Goal: Transaction & Acquisition: Purchase product/service

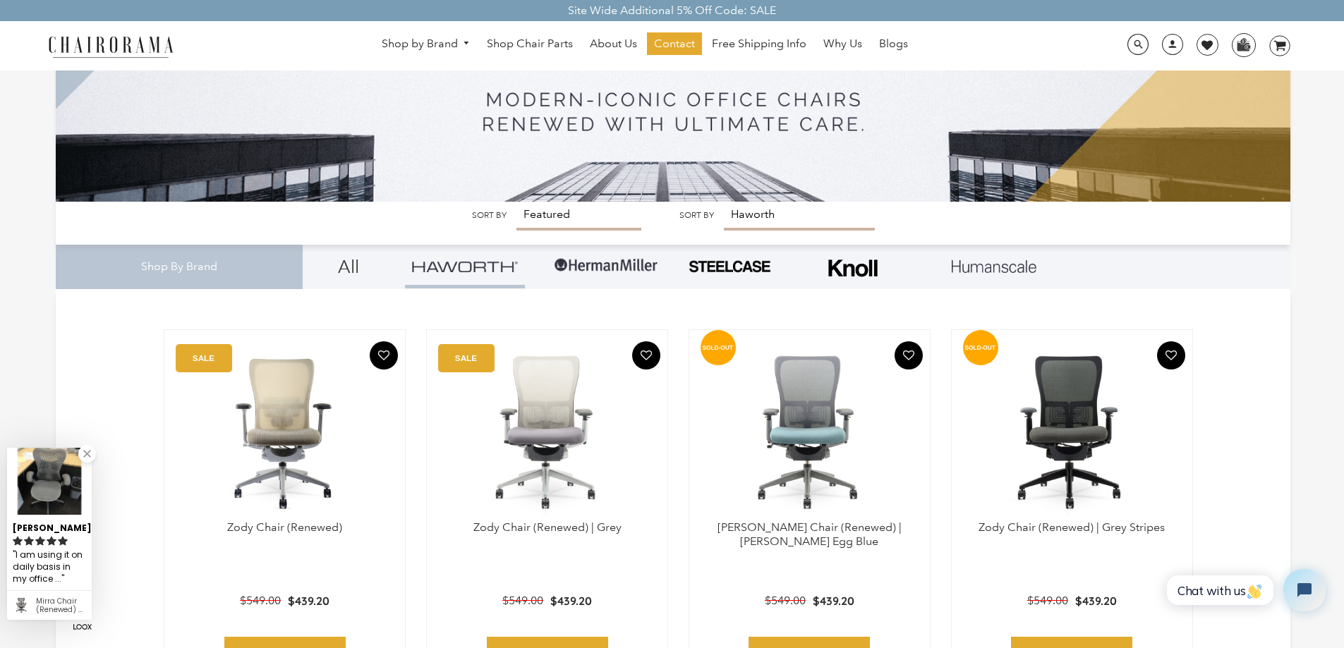
click at [602, 262] on img at bounding box center [606, 266] width 106 height 42
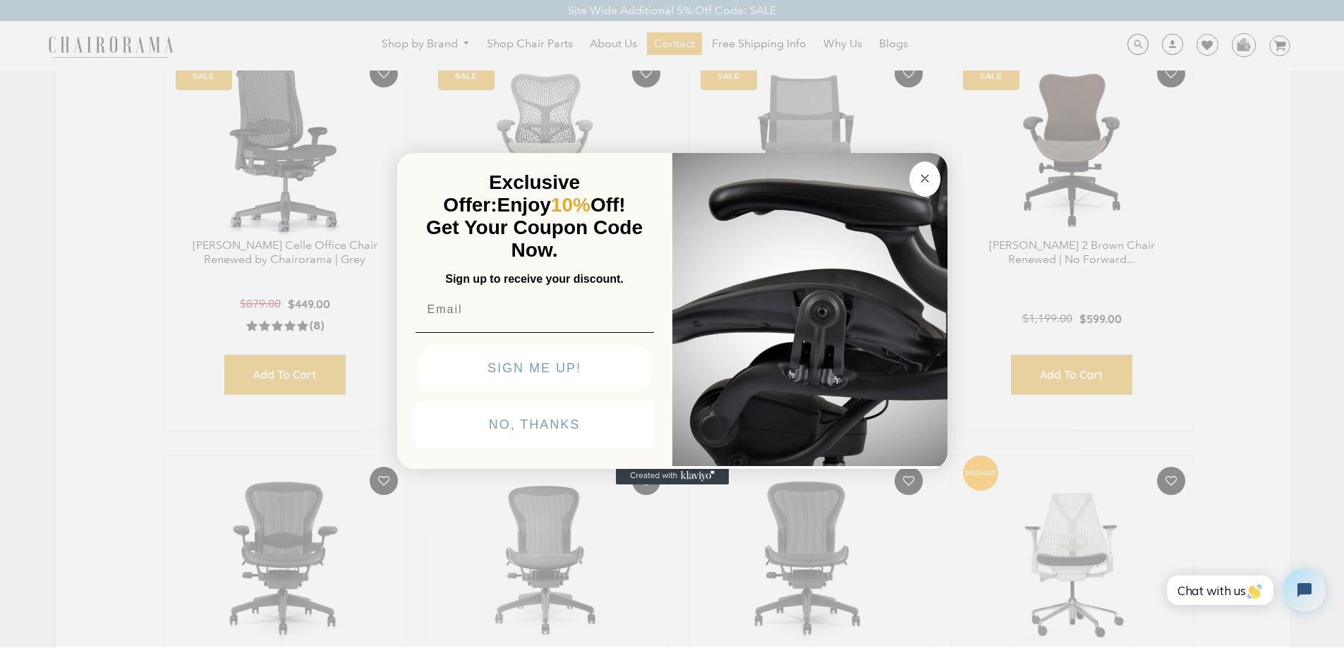
scroll to position [476, 0]
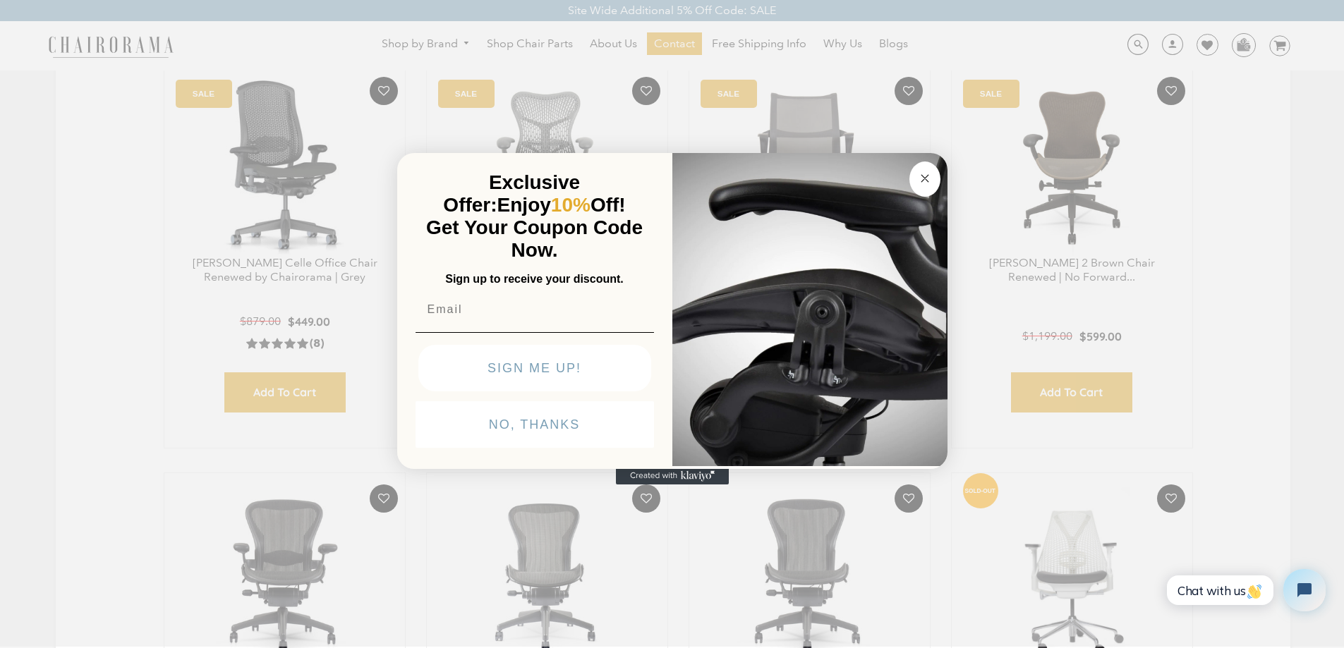
click at [930, 175] on circle "Close dialog" at bounding box center [924, 178] width 16 height 16
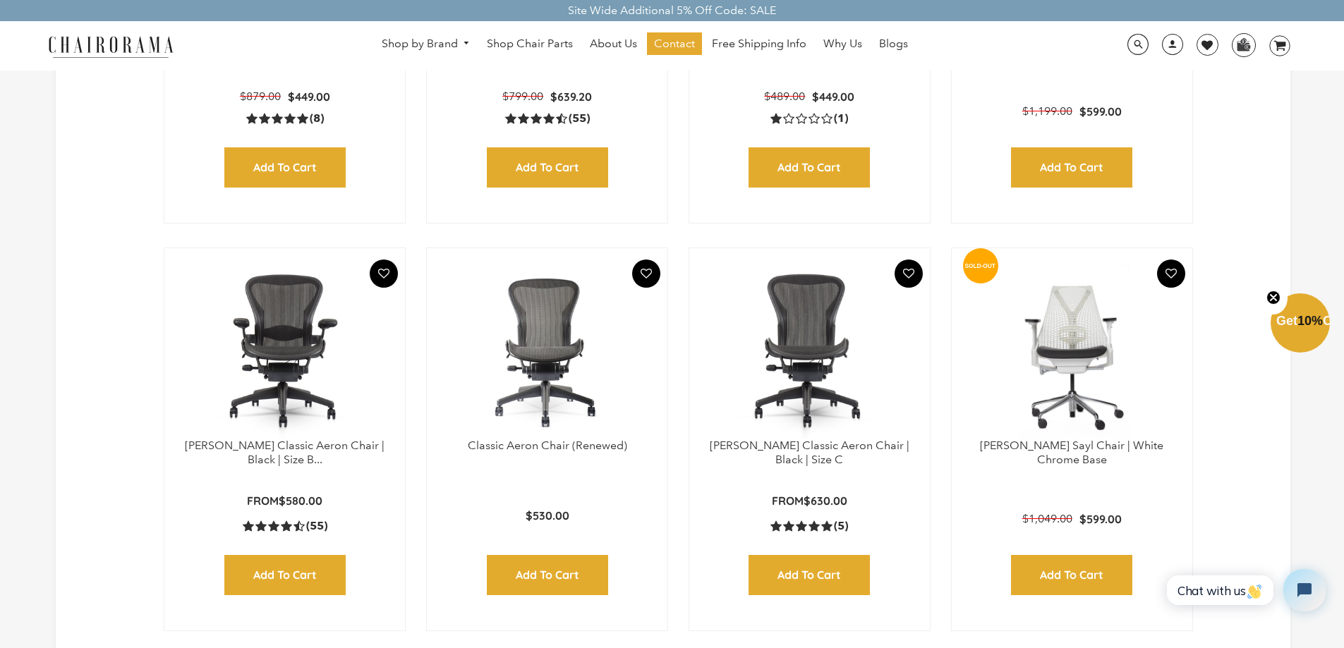
scroll to position [741, 0]
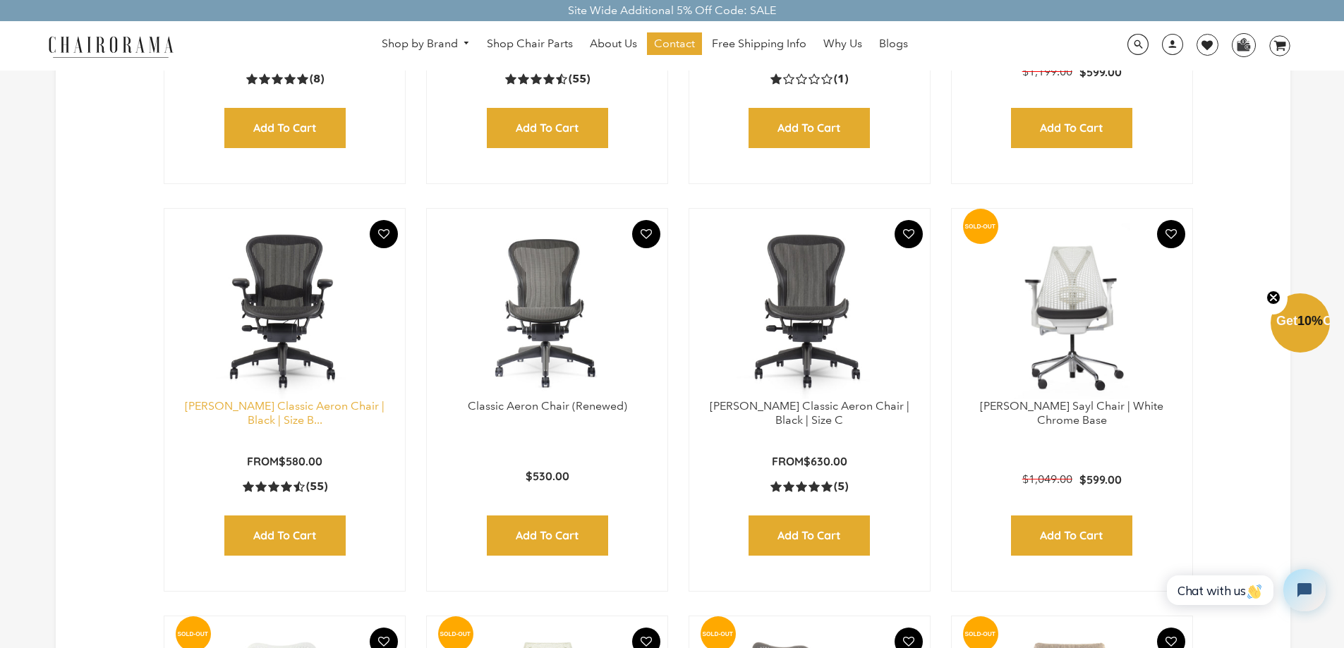
click at [255, 407] on link "Herman Miller Classic Aeron Chair | Black | Size B..." at bounding box center [285, 413] width 200 height 28
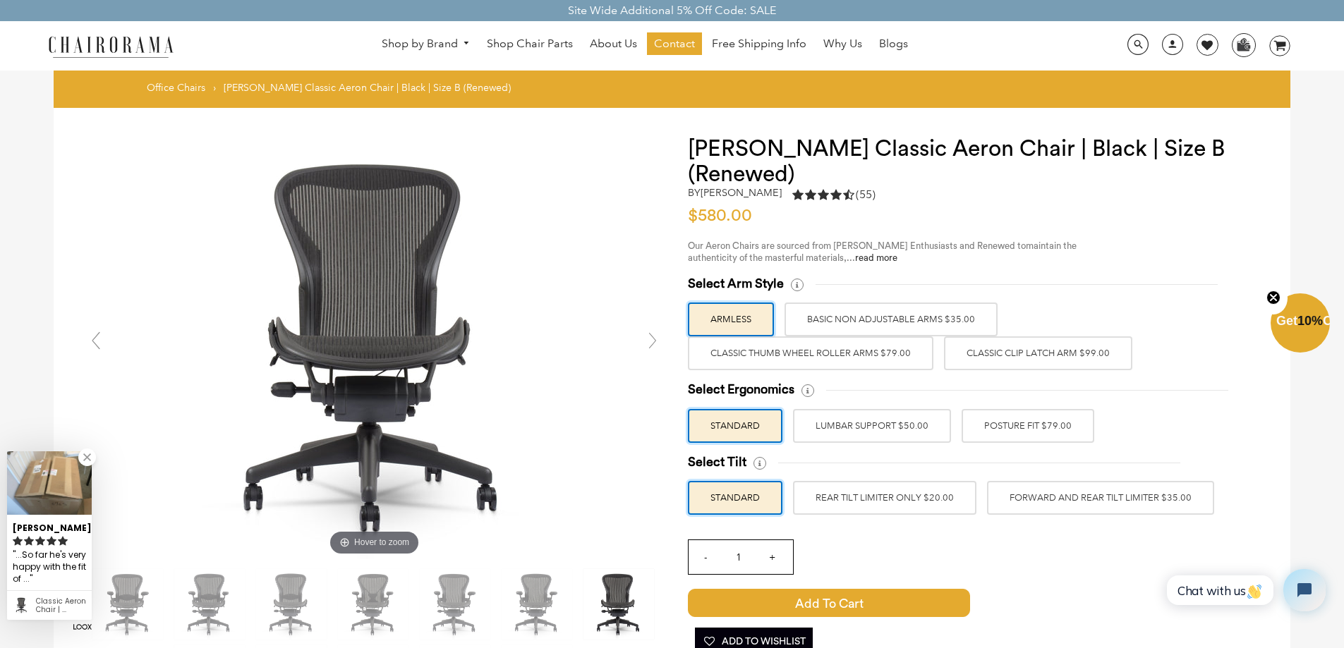
click at [978, 351] on label "Classic Clip Latch Arm $99.00" at bounding box center [1038, 354] width 188 height 34
click at [0, 0] on input "Classic Clip Latch Arm $99.00" at bounding box center [0, 0] width 0 height 0
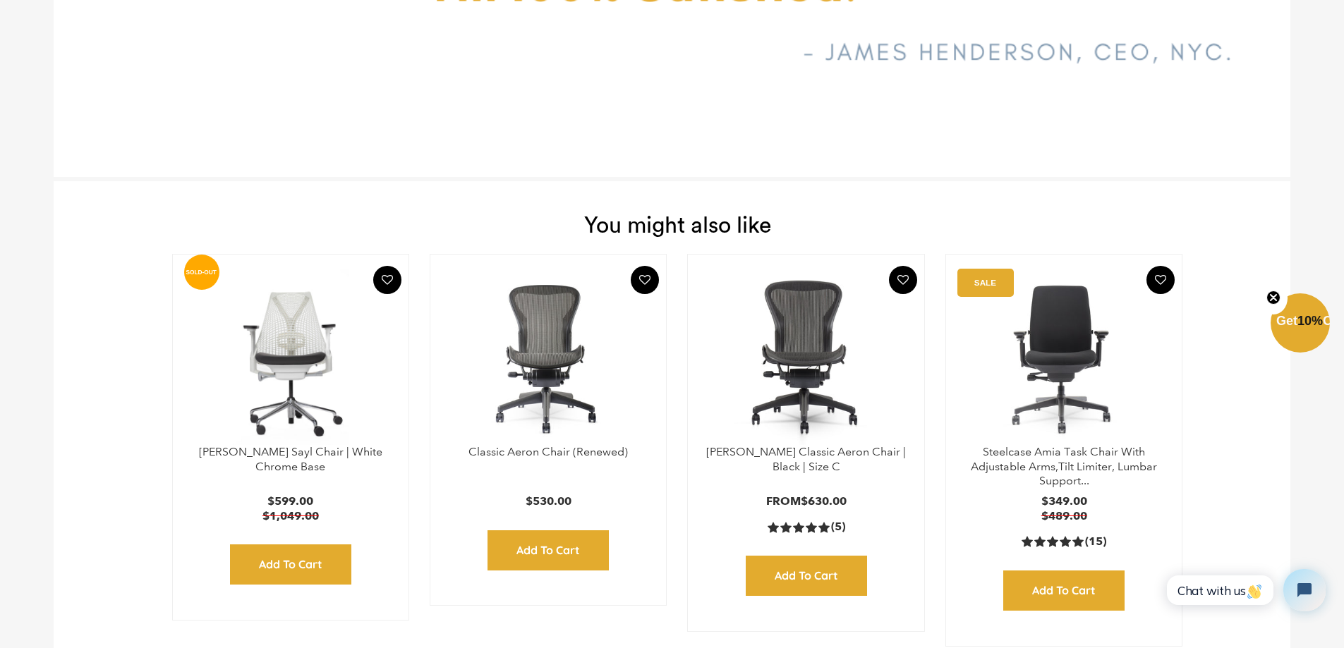
scroll to position [5520, 0]
